Goal: Book appointment/travel/reservation

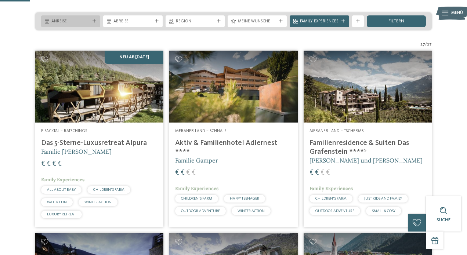
click at [73, 25] on span "Anreise" at bounding box center [70, 22] width 39 height 6
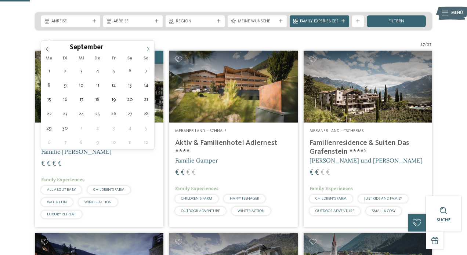
click at [148, 50] on icon at bounding box center [147, 49] width 5 height 5
type div "05.09.2025"
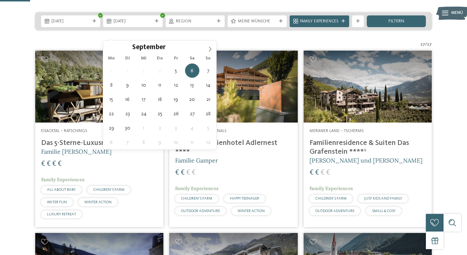
type div "10.09.2025"
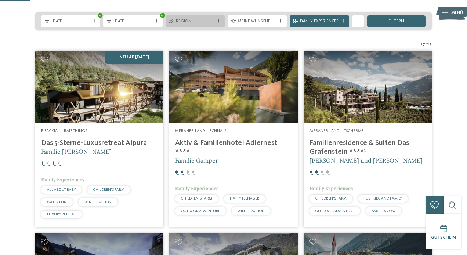
click at [204, 27] on div "Region" at bounding box center [194, 21] width 59 height 12
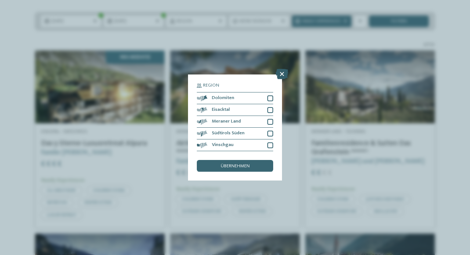
click at [285, 69] on icon at bounding box center [282, 74] width 12 height 10
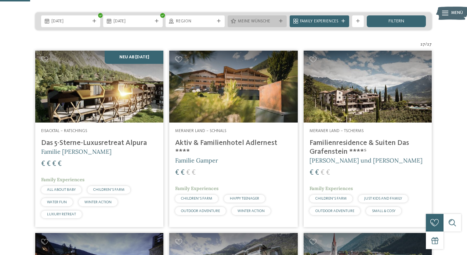
click at [243, 25] on span "Meine Wünsche" at bounding box center [257, 22] width 39 height 6
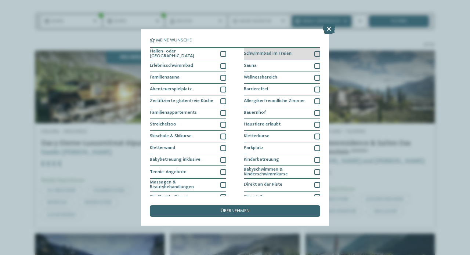
click at [317, 51] on div at bounding box center [317, 54] width 6 height 6
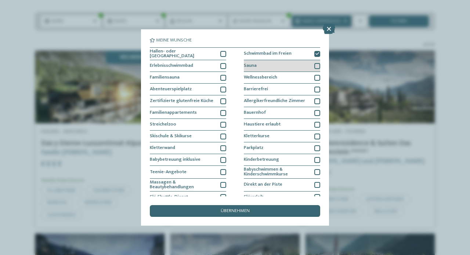
click at [314, 65] on div at bounding box center [317, 66] width 6 height 6
click at [314, 79] on div at bounding box center [317, 78] width 6 height 6
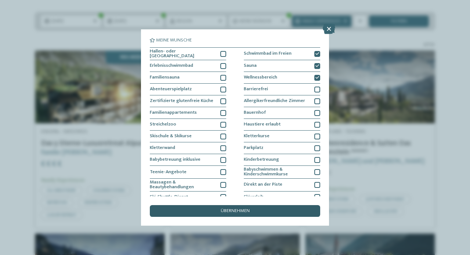
click at [236, 209] on span "übernehmen" at bounding box center [235, 211] width 29 height 5
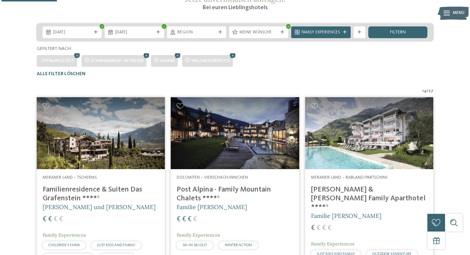
scroll to position [146, 0]
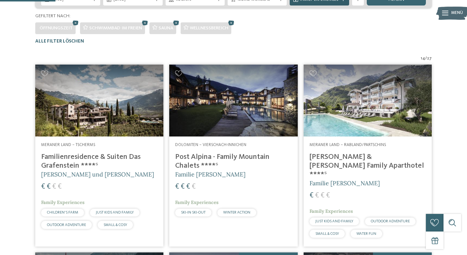
click at [315, 6] on div "Family Experiences" at bounding box center [319, 0] width 59 height 12
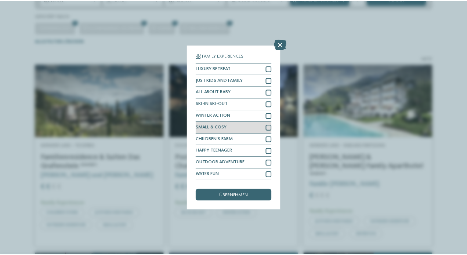
scroll to position [28, 0]
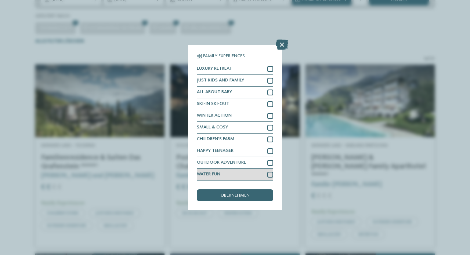
click at [267, 172] on div at bounding box center [270, 175] width 6 height 6
click at [248, 193] on span "übernehmen" at bounding box center [235, 195] width 29 height 5
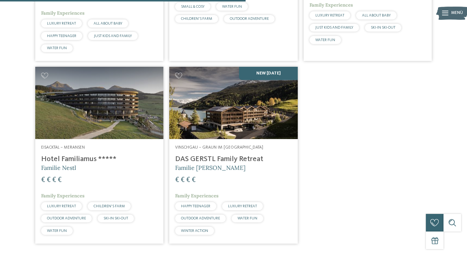
scroll to position [562, 0]
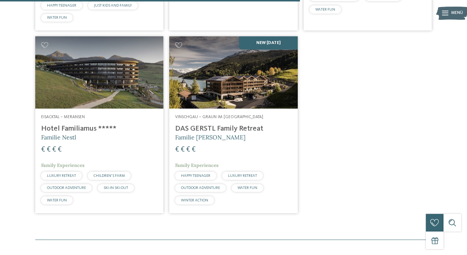
click at [235, 102] on img at bounding box center [233, 72] width 128 height 72
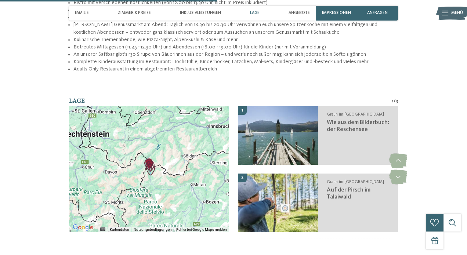
scroll to position [965, 0]
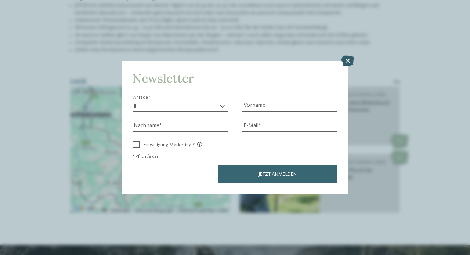
click at [343, 56] on icon at bounding box center [347, 61] width 12 height 10
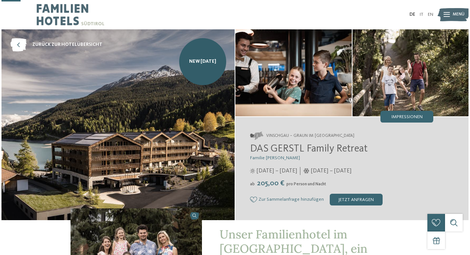
scroll to position [0, 0]
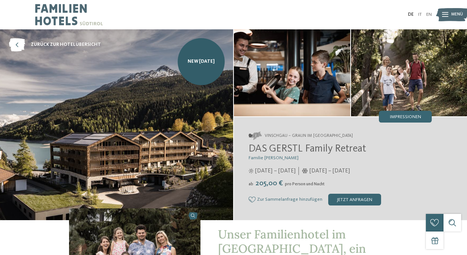
click at [448, 12] on icon at bounding box center [445, 14] width 6 height 5
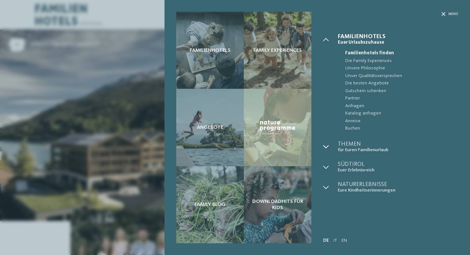
click at [327, 145] on icon at bounding box center [326, 147] width 6 height 6
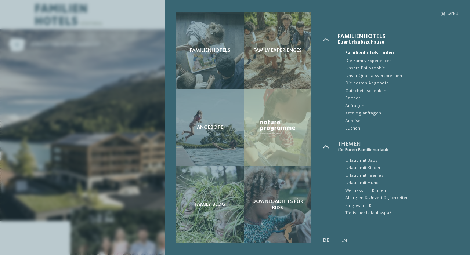
click at [327, 145] on icon at bounding box center [326, 147] width 6 height 6
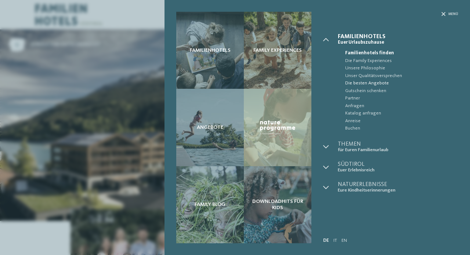
click at [359, 80] on span "Die besten Angebote" at bounding box center [401, 83] width 113 height 7
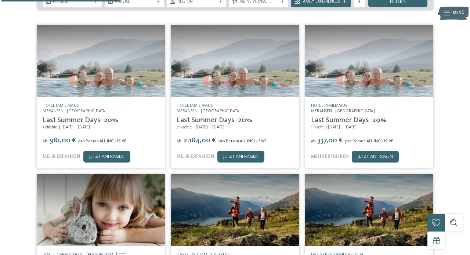
scroll to position [138, 0]
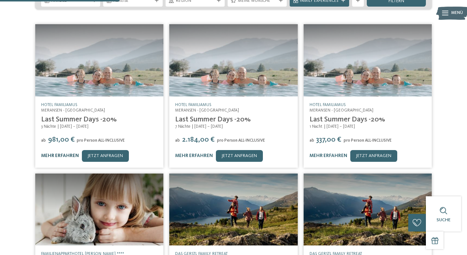
click at [66, 153] on link "mehr erfahren" at bounding box center [60, 155] width 38 height 5
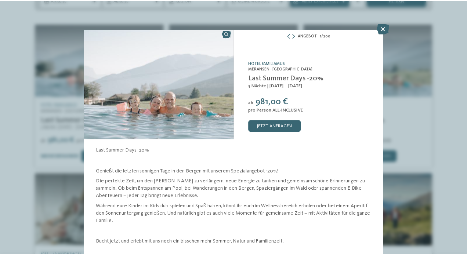
scroll to position [32, 0]
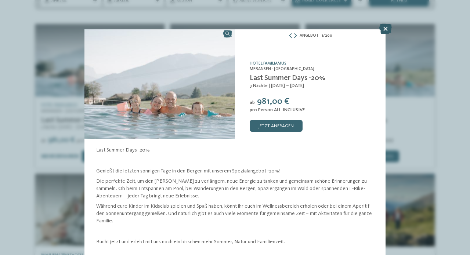
click at [387, 28] on icon at bounding box center [385, 29] width 12 height 10
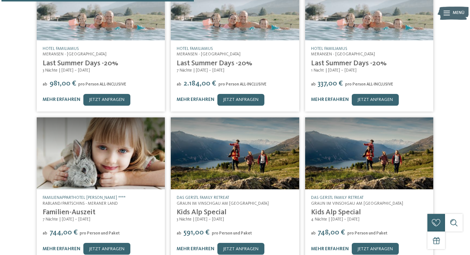
scroll to position [222, 0]
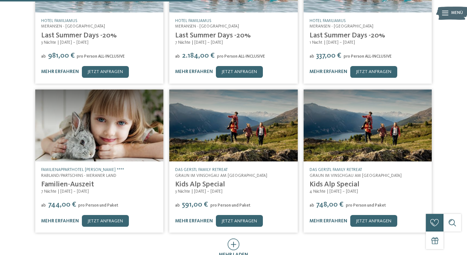
click at [220, 132] on img at bounding box center [233, 126] width 128 height 72
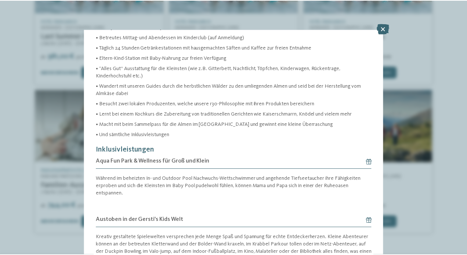
scroll to position [218, 0]
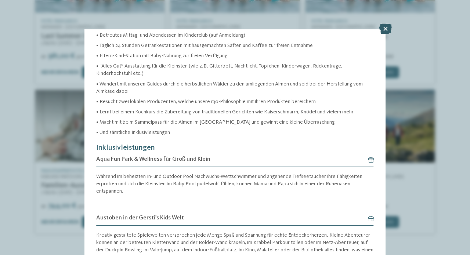
click at [385, 28] on icon at bounding box center [385, 29] width 12 height 10
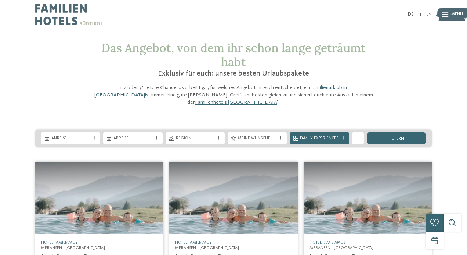
click at [445, 14] on icon at bounding box center [445, 14] width 6 height 5
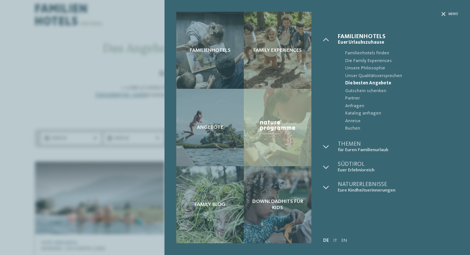
click at [70, 60] on div "Familienhotels Family Experiences Angebote" at bounding box center [235, 127] width 470 height 255
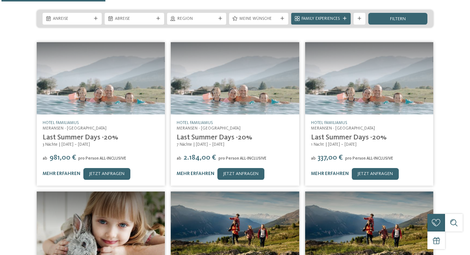
scroll to position [195, 0]
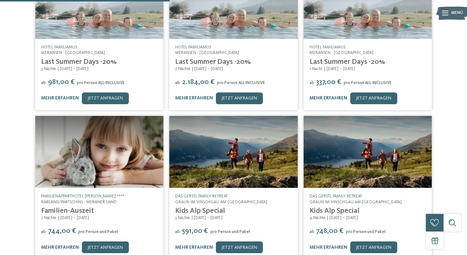
click at [328, 96] on link "mehr erfahren" at bounding box center [328, 98] width 38 height 5
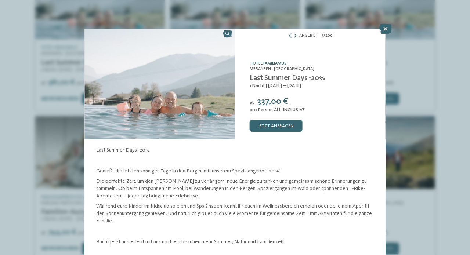
scroll to position [32, 0]
click at [273, 120] on link "jetzt anfragen" at bounding box center [276, 126] width 53 height 12
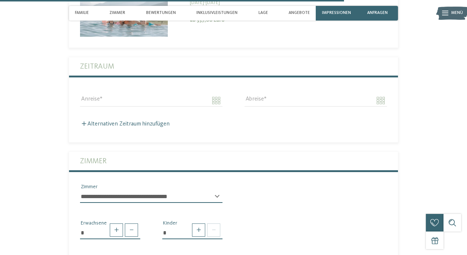
scroll to position [1639, 0]
click at [215, 95] on input "Anreise" at bounding box center [151, 101] width 142 height 12
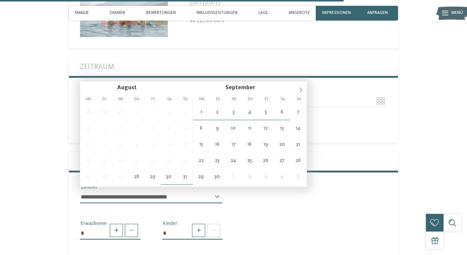
type input "**********"
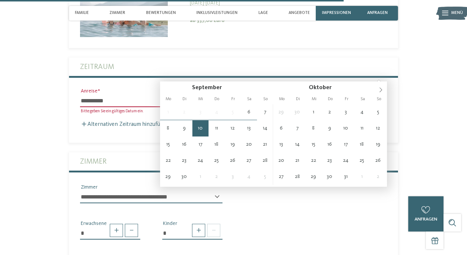
type input "**********"
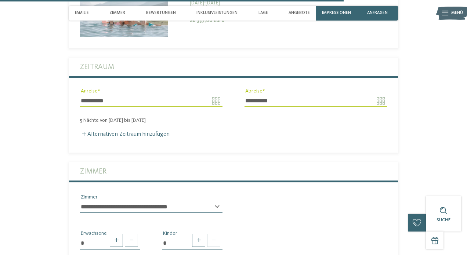
click at [128, 162] on label "Zimmer" at bounding box center [233, 171] width 307 height 18
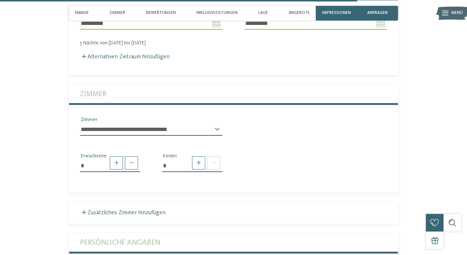
scroll to position [1717, 0]
click at [117, 156] on span at bounding box center [116, 162] width 13 height 13
type input "*"
click at [200, 156] on span at bounding box center [198, 162] width 13 height 13
type input "*"
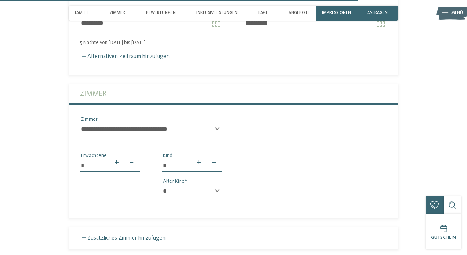
select select "*"
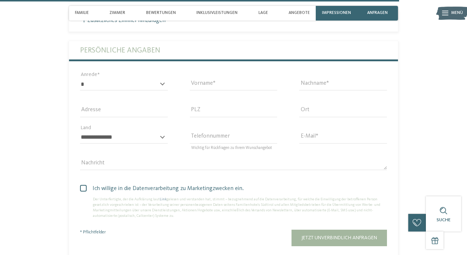
scroll to position [1933, 0]
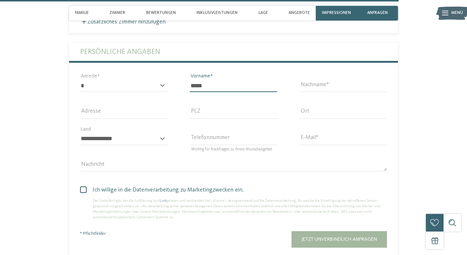
type input "*****"
type input "****"
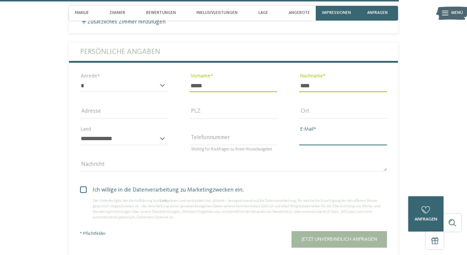
click at [317, 133] on input "E-Mail" at bounding box center [343, 139] width 88 height 12
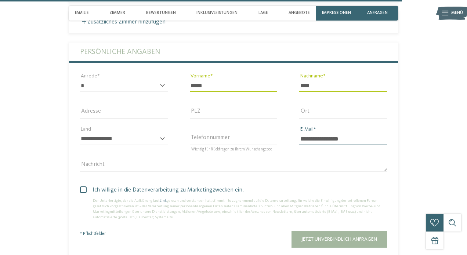
scroll to position [2016, 0]
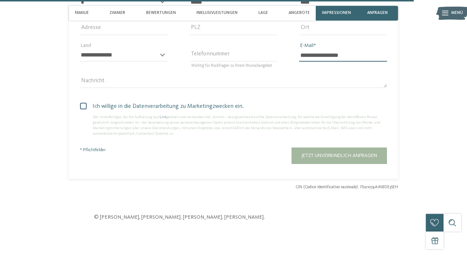
type input "**********"
click at [83, 102] on label "Ich willige in die Datenverarbeitung zu Marketingzwecken ein." at bounding box center [233, 106] width 307 height 9
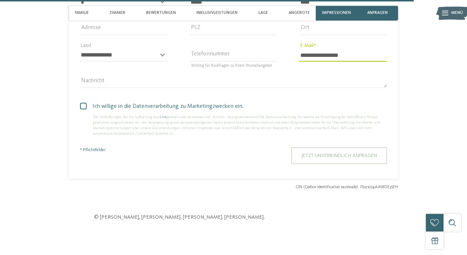
click at [337, 153] on span "Jetzt unverbindlich anfragen" at bounding box center [339, 155] width 76 height 5
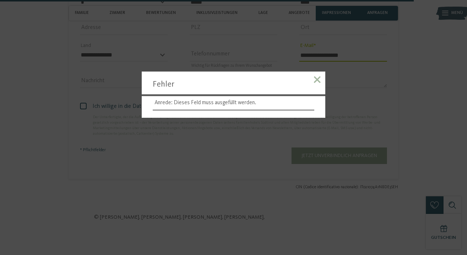
click at [316, 80] on span at bounding box center [317, 79] width 7 height 7
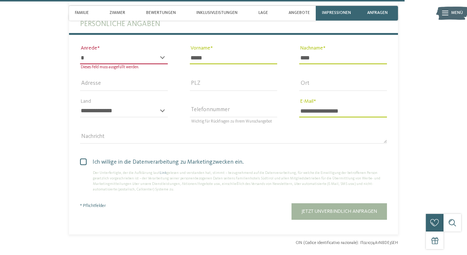
scroll to position [1948, 0]
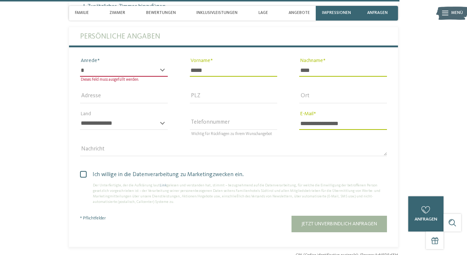
select select "*"
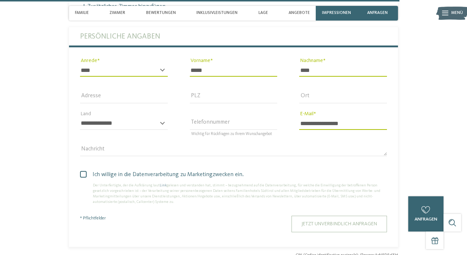
click at [316, 216] on button "Jetzt unverbindlich anfragen" at bounding box center [338, 224] width 95 height 17
